Goal: Check status: Check status

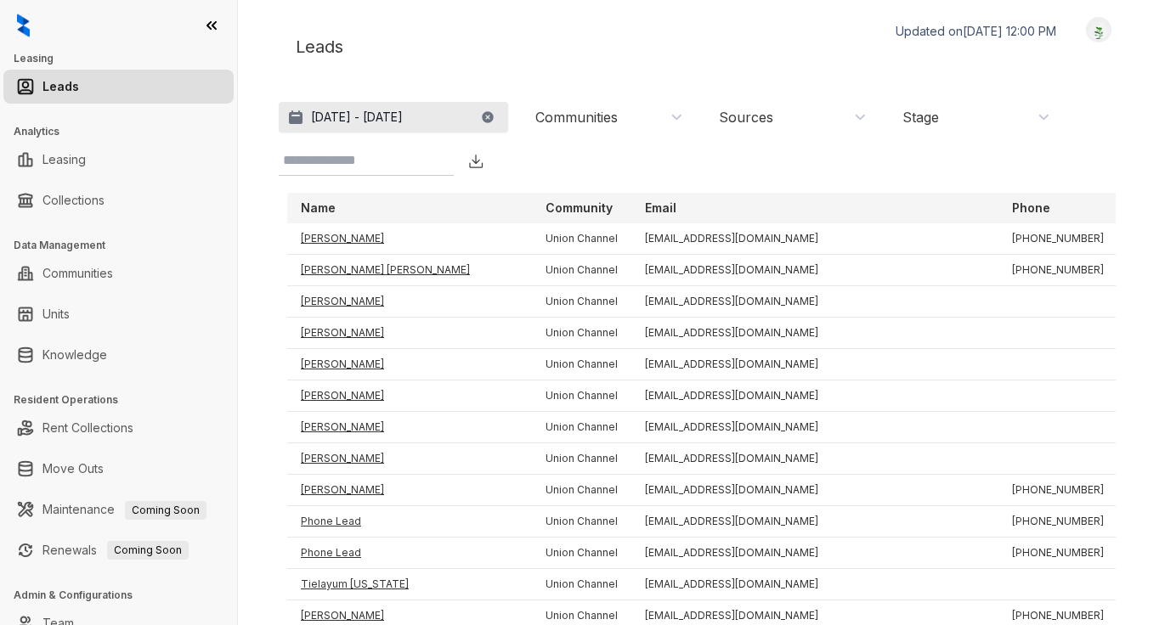
click at [403, 116] on p "Jul 14, 2025 - Aug 14, 2025" at bounding box center [357, 117] width 92 height 17
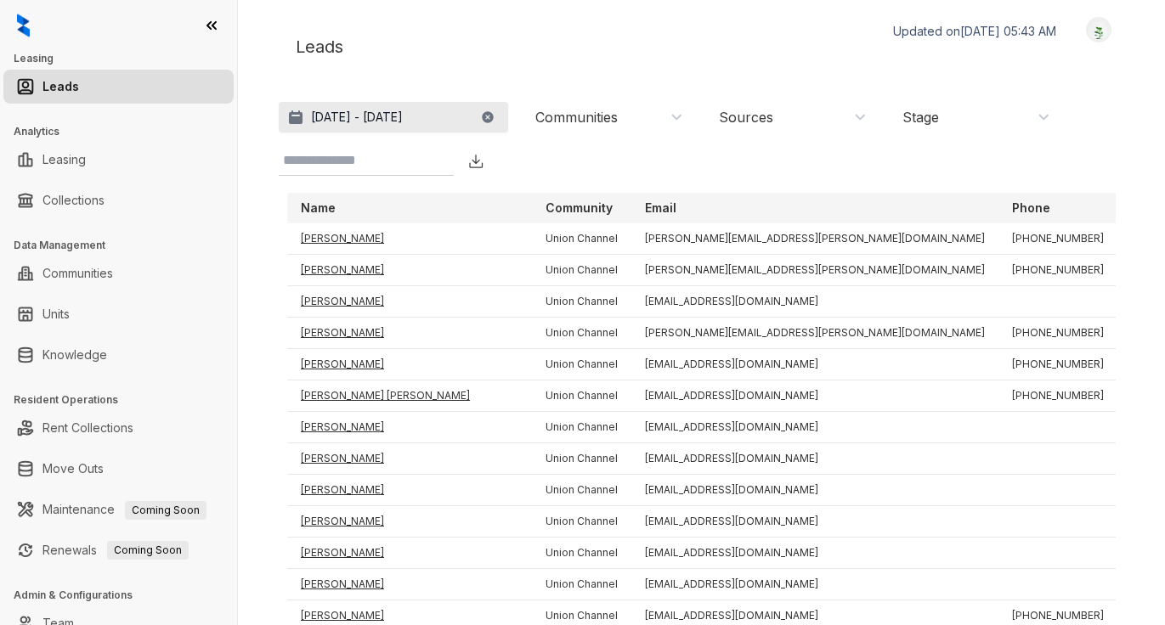
click at [403, 116] on p "[DATE] - [DATE]" at bounding box center [357, 117] width 92 height 17
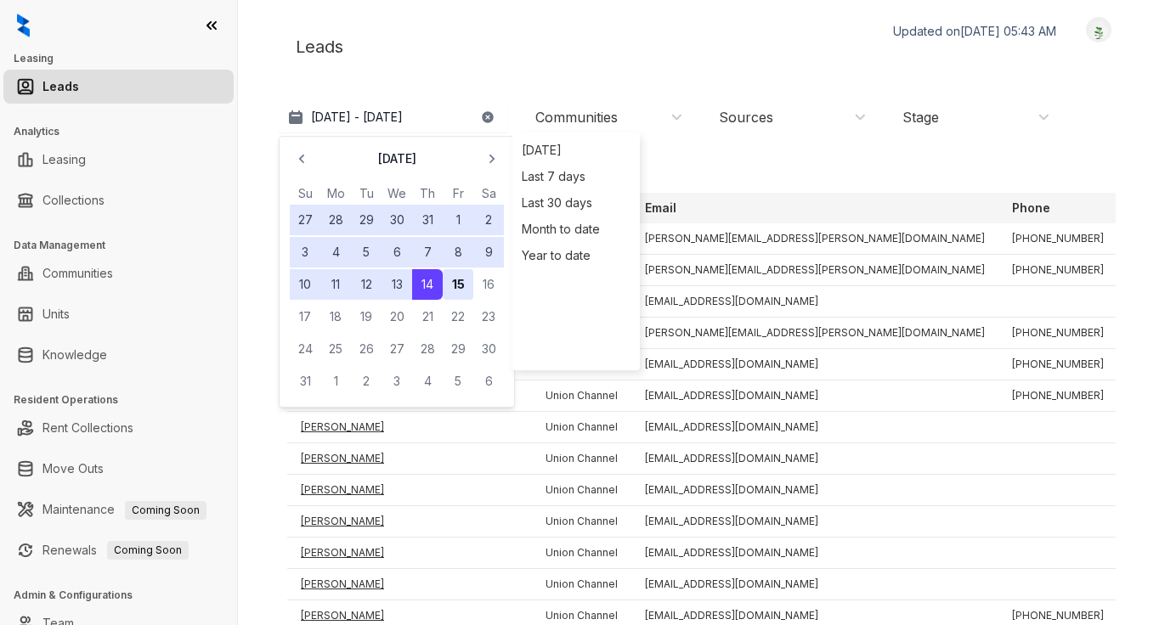
click at [455, 284] on button "15" at bounding box center [458, 284] width 31 height 31
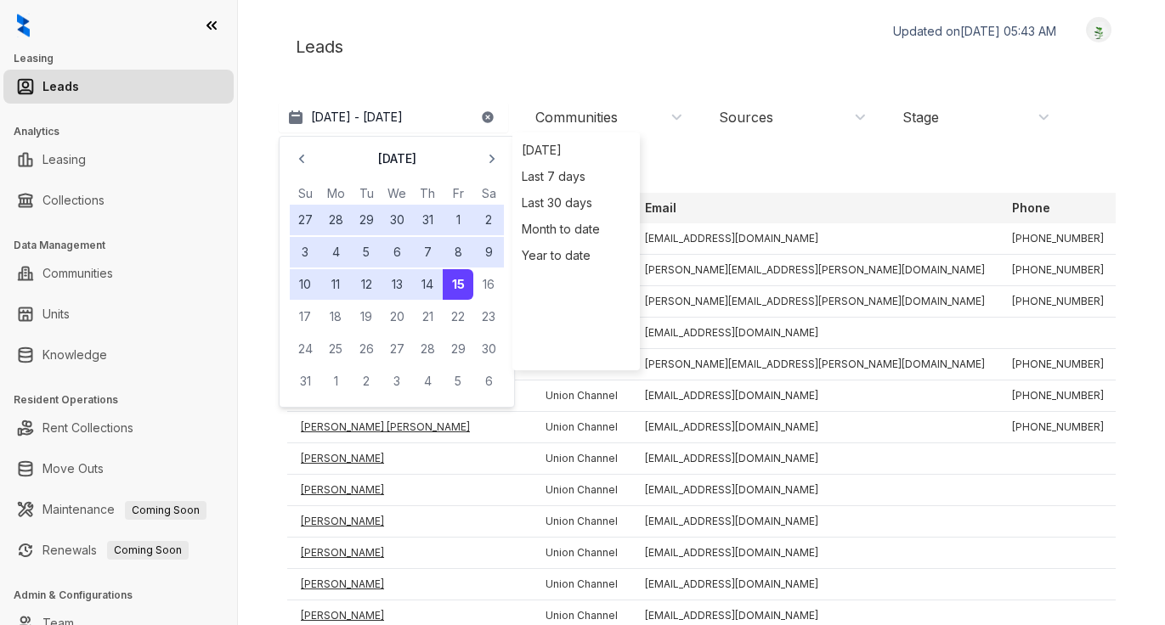
click at [595, 31] on div "Leads Updated on [DATE] 05:43 AM Logout" at bounding box center [701, 46] width 845 height 59
